Goal: Navigation & Orientation: Find specific page/section

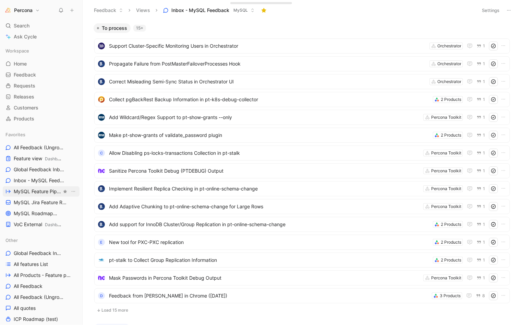
click at [35, 191] on span "MySQL Feature Pipeline MySQL" at bounding box center [38, 191] width 48 height 7
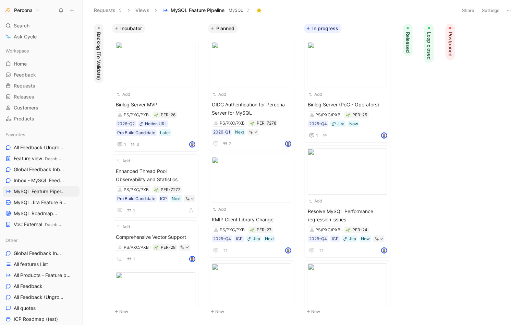
click at [81, 12] on icon at bounding box center [81, 10] width 5 height 5
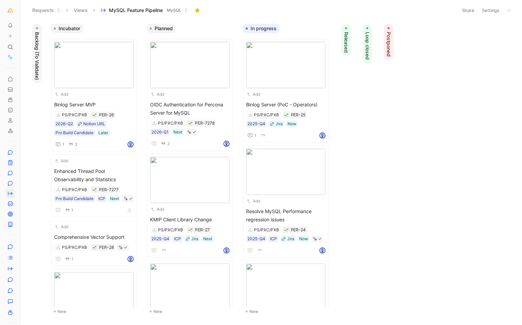
click at [38, 38] on span "Backlog (To Validate)" at bounding box center [37, 56] width 7 height 48
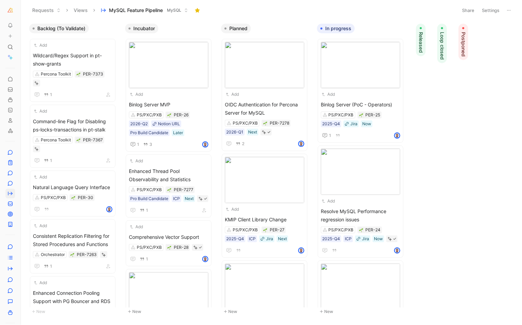
click at [72, 25] on span "Backlog (To Validate)" at bounding box center [61, 28] width 48 height 7
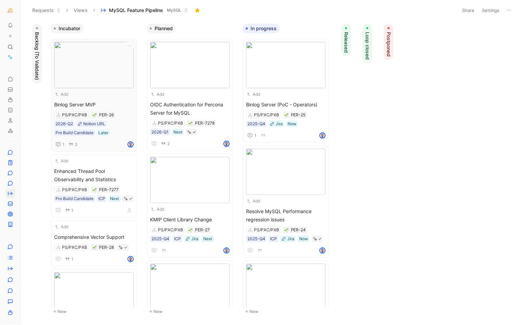
click at [111, 96] on div "Add" at bounding box center [89, 94] width 71 height 7
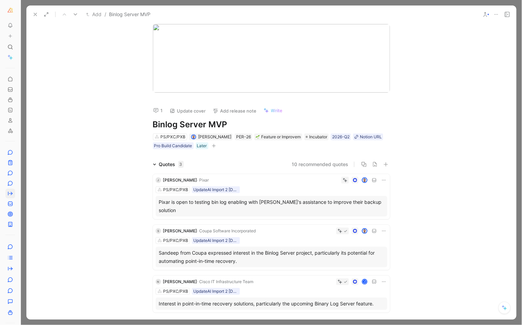
click at [33, 13] on icon at bounding box center [35, 14] width 5 height 5
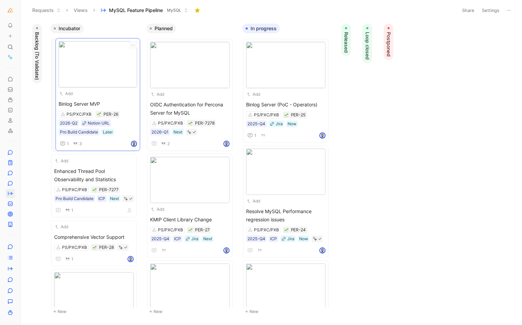
drag, startPoint x: 93, startPoint y: 69, endPoint x: 97, endPoint y: 69, distance: 4.8
click at [287, 97] on div "Add" at bounding box center [281, 94] width 71 height 7
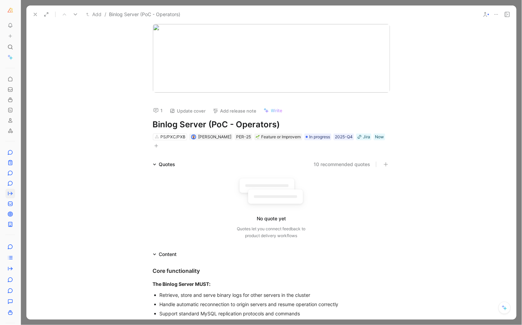
click at [36, 13] on use at bounding box center [35, 14] width 3 height 3
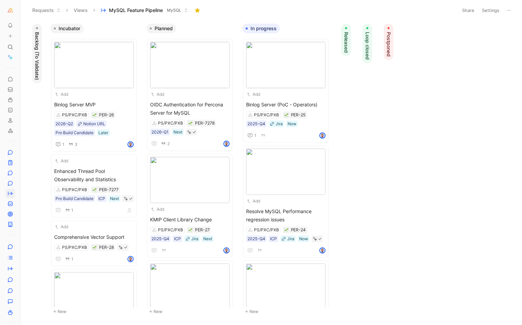
click at [22, 11] on use at bounding box center [23, 10] width 4 height 4
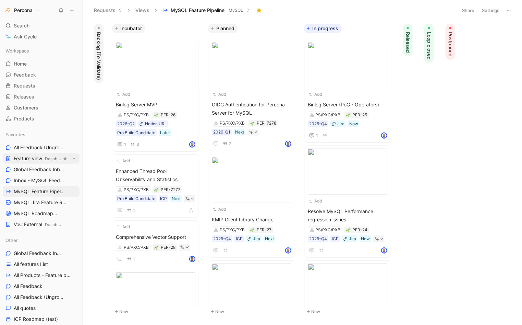
click at [31, 158] on span "Feature view Dashboards" at bounding box center [38, 158] width 48 height 7
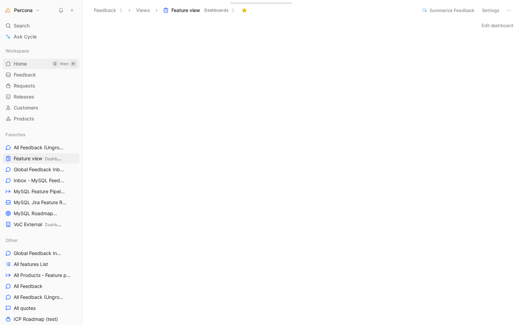
click at [21, 60] on span "Home" at bounding box center [20, 63] width 13 height 7
